Goal: Check status: Check status

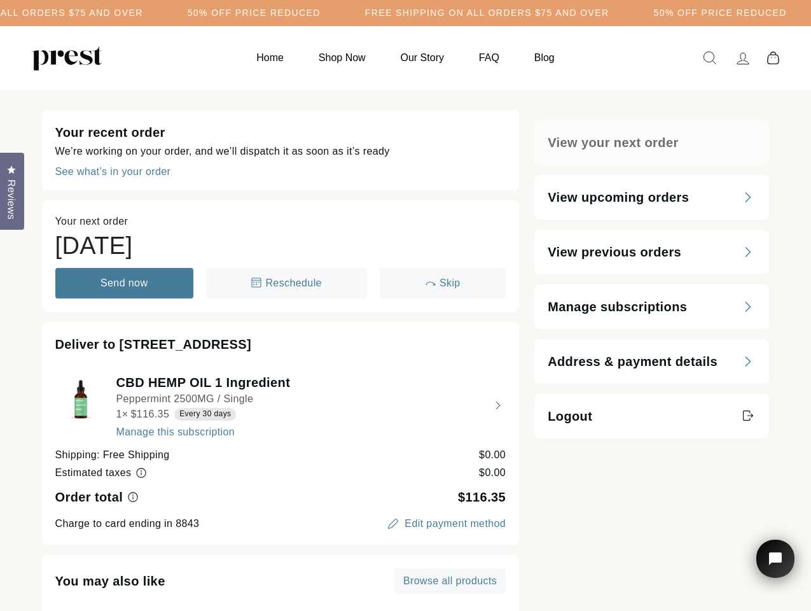
click at [321, 13] on h5 "50% OFF PRICE REDUCED" at bounding box center [254, 13] width 133 height 11
click at [405, 350] on div "Deliver to [STREET_ADDRESS]" at bounding box center [280, 344] width 451 height 18
click at [113, 172] on div "See what’s in your order" at bounding box center [113, 172] width 116 height 10
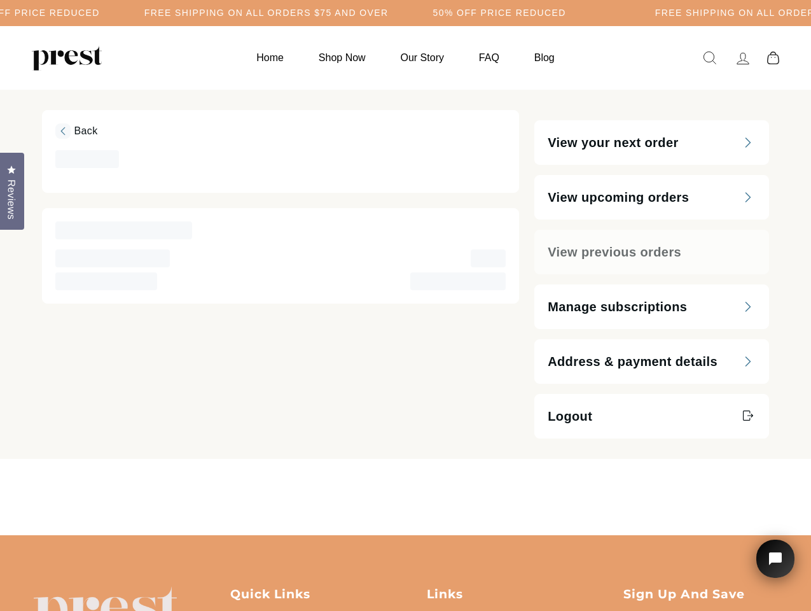
click at [125, 283] on span "‌" at bounding box center [106, 281] width 102 height 18
click at [286, 283] on div "‌ ‌" at bounding box center [280, 281] width 451 height 18
click at [442, 283] on span "‌" at bounding box center [457, 281] width 95 height 18
click at [280, 405] on div "Back ‌ ‌ ‌ ‌ ‌ ‌" at bounding box center [281, 274] width 478 height 328
click at [139, 473] on main "Back ‌ ‌ ‌ ‌ ‌ ‌ View your next order View upcoming orders View previous orders…" at bounding box center [405, 312] width 811 height 445
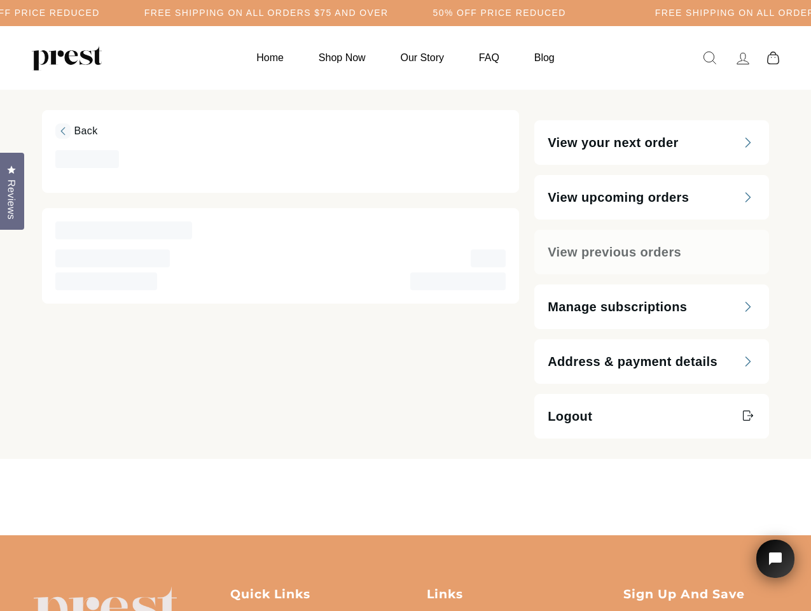
click at [132, 497] on main "Back ‌ ‌ ‌ ‌ ‌ ‌ View your next order View upcoming orders View previous orders…" at bounding box center [405, 312] width 811 height 445
click at [445, 523] on main "Back ‌ ‌ ‌ ‌ ‌ ‌ View your next order View upcoming orders View previous orders…" at bounding box center [405, 312] width 811 height 445
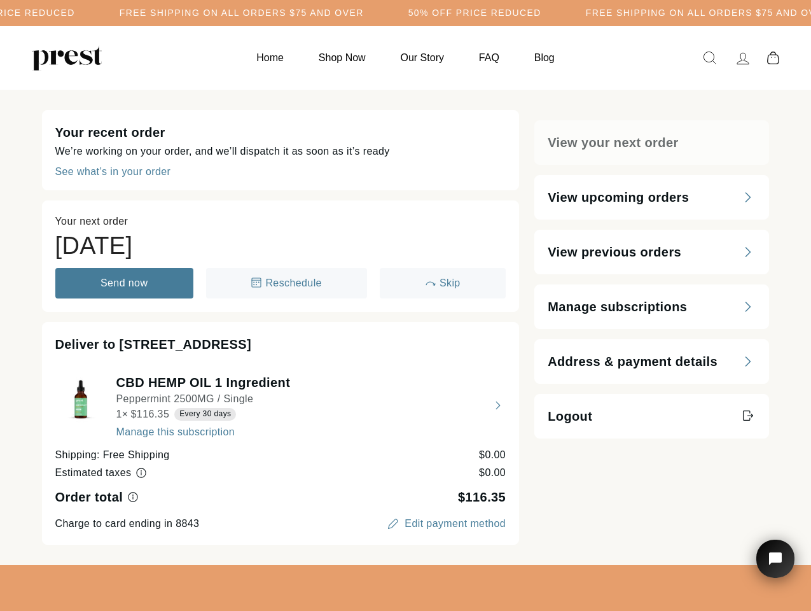
click at [364, 13] on h5 "Free Shipping on all orders $75 and over" at bounding box center [242, 13] width 244 height 11
click at [405, 327] on div "Deliver to [STREET_ADDRESS] HEMP OIL 1 Ingredient Peppermint 2500MG / Single 1 …" at bounding box center [281, 433] width 478 height 223
click at [113, 172] on div "See what’s in your order" at bounding box center [113, 172] width 116 height 10
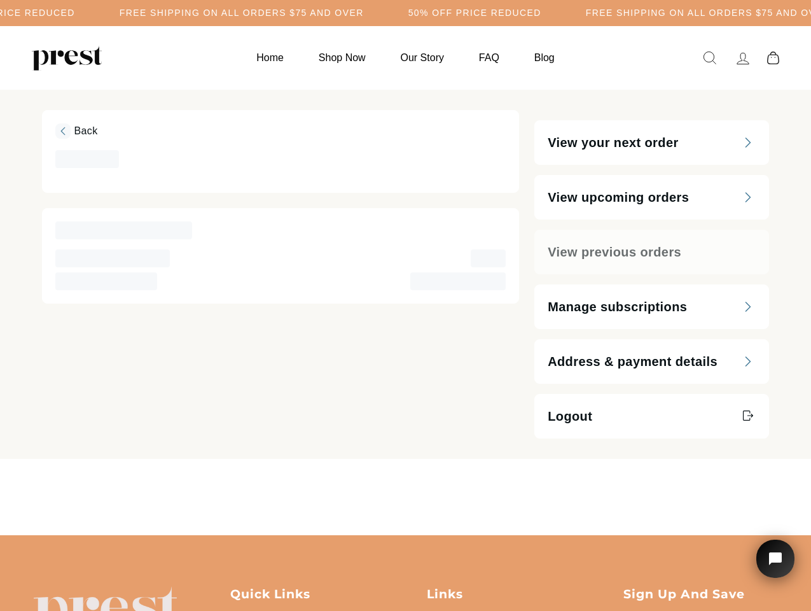
click at [286, 283] on div "‌ ‌" at bounding box center [280, 281] width 451 height 18
click at [442, 283] on span "‌" at bounding box center [457, 281] width 95 height 18
click at [280, 405] on div "Back ‌ ‌ ‌ ‌ ‌ ‌" at bounding box center [281, 274] width 478 height 328
click at [139, 473] on main "Back ‌ ‌ ‌ ‌ ‌ ‌ View your next order View upcoming orders View previous orders…" at bounding box center [405, 312] width 811 height 445
click at [132, 497] on main "Back ‌ ‌ ‌ ‌ ‌ ‌ View your next order View upcoming orders View previous orders…" at bounding box center [405, 312] width 811 height 445
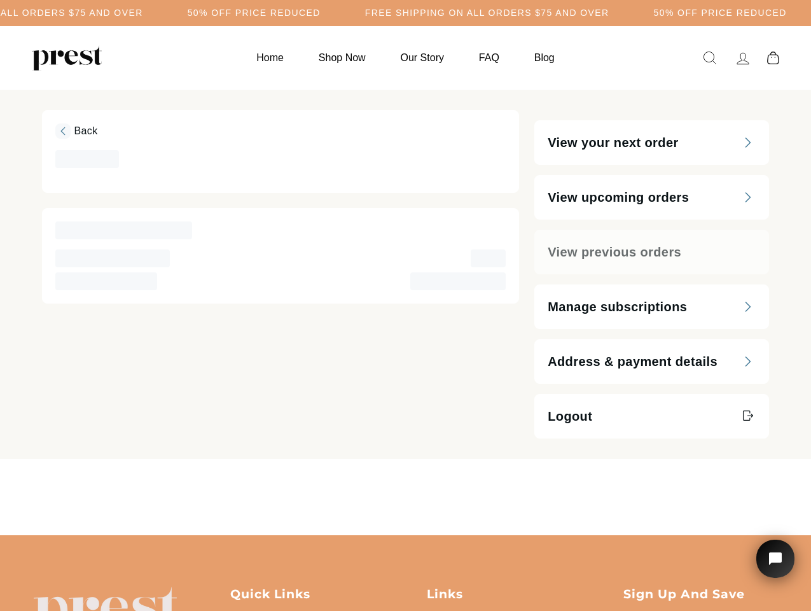
click at [445, 523] on main "Back ‌ ‌ ‌ ‌ ‌ ‌ View your next order View upcoming orders View previous orders…" at bounding box center [405, 312] width 811 height 445
